Goal: Task Accomplishment & Management: Manage account settings

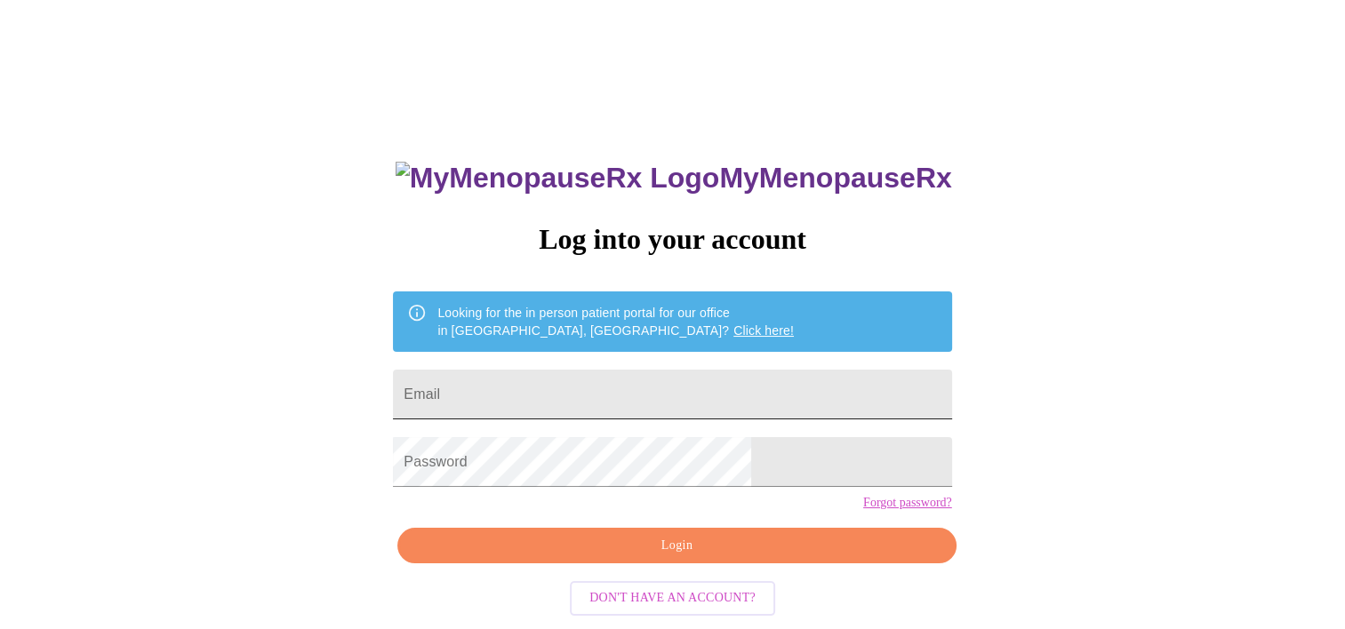
drag, startPoint x: 0, startPoint y: 0, endPoint x: 636, endPoint y: 406, distance: 754.9
click at [636, 406] on input "Email" at bounding box center [672, 395] width 558 height 50
type input "[EMAIL_ADDRESS][DOMAIN_NAME]"
